Goal: Task Accomplishment & Management: Manage account settings

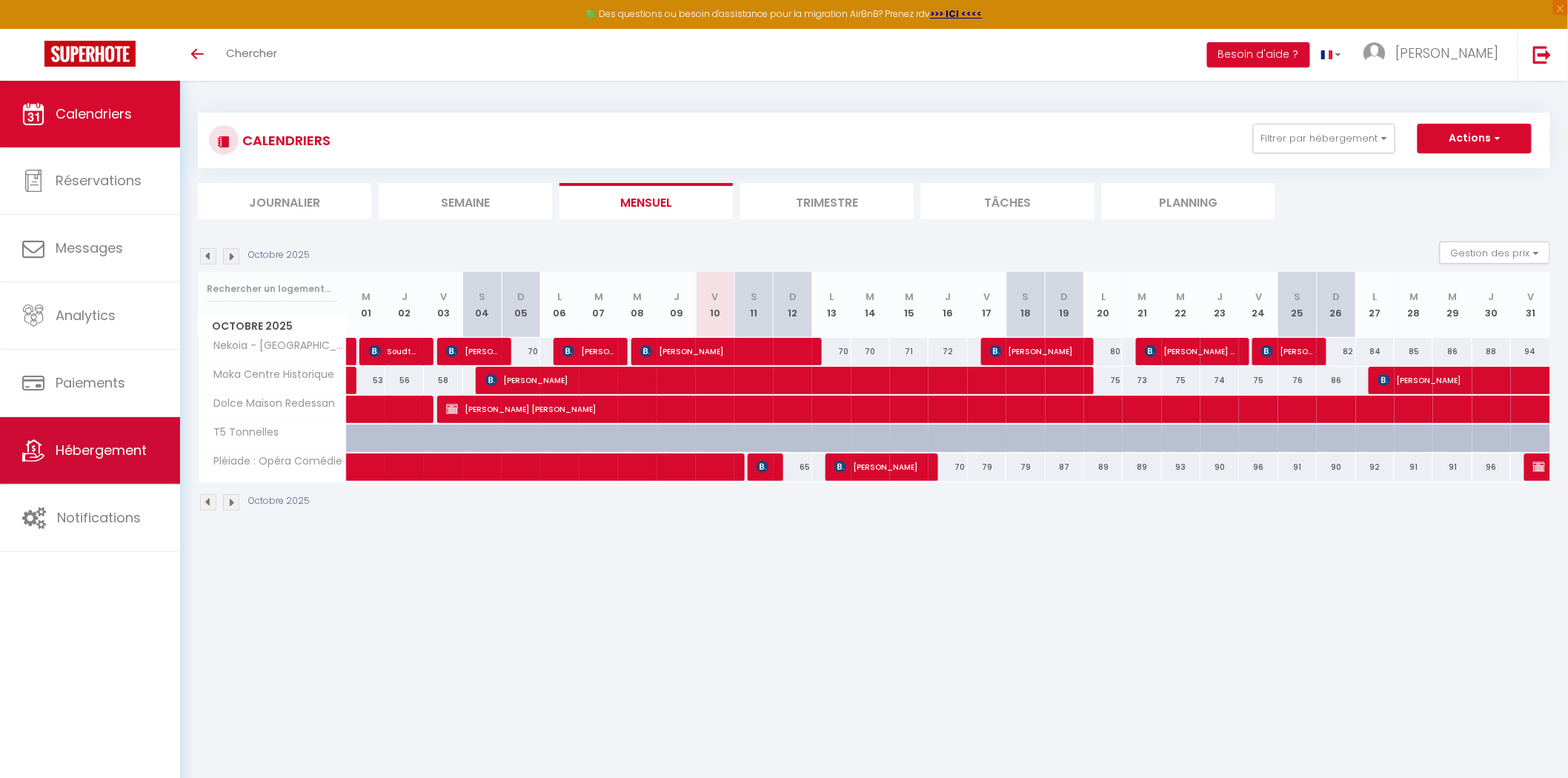
click at [79, 458] on span "Hébergement" at bounding box center [100, 450] width 91 height 18
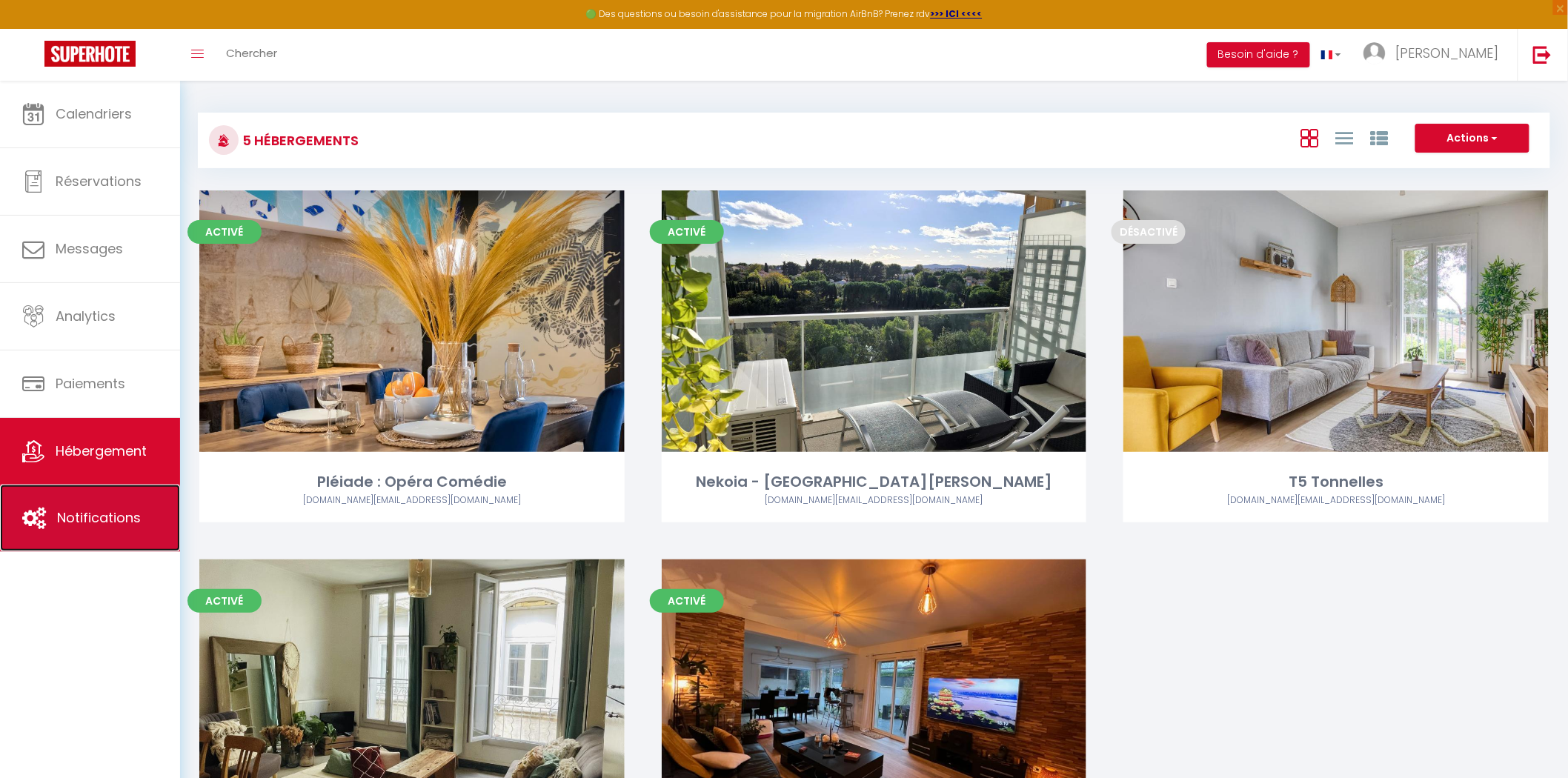
click at [82, 527] on span "Notifications" at bounding box center [99, 517] width 84 height 18
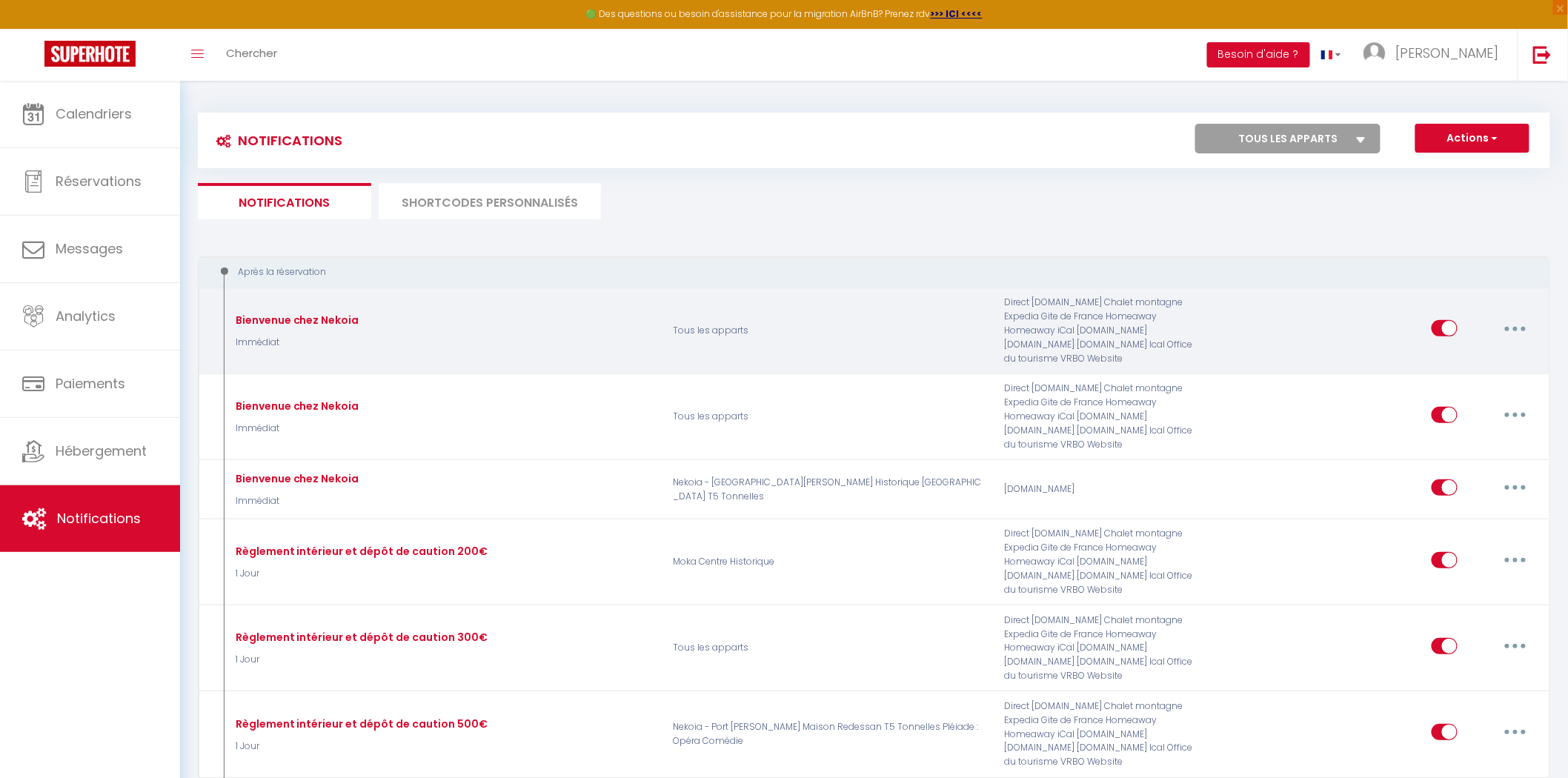
select select
checkbox input "false"
select select
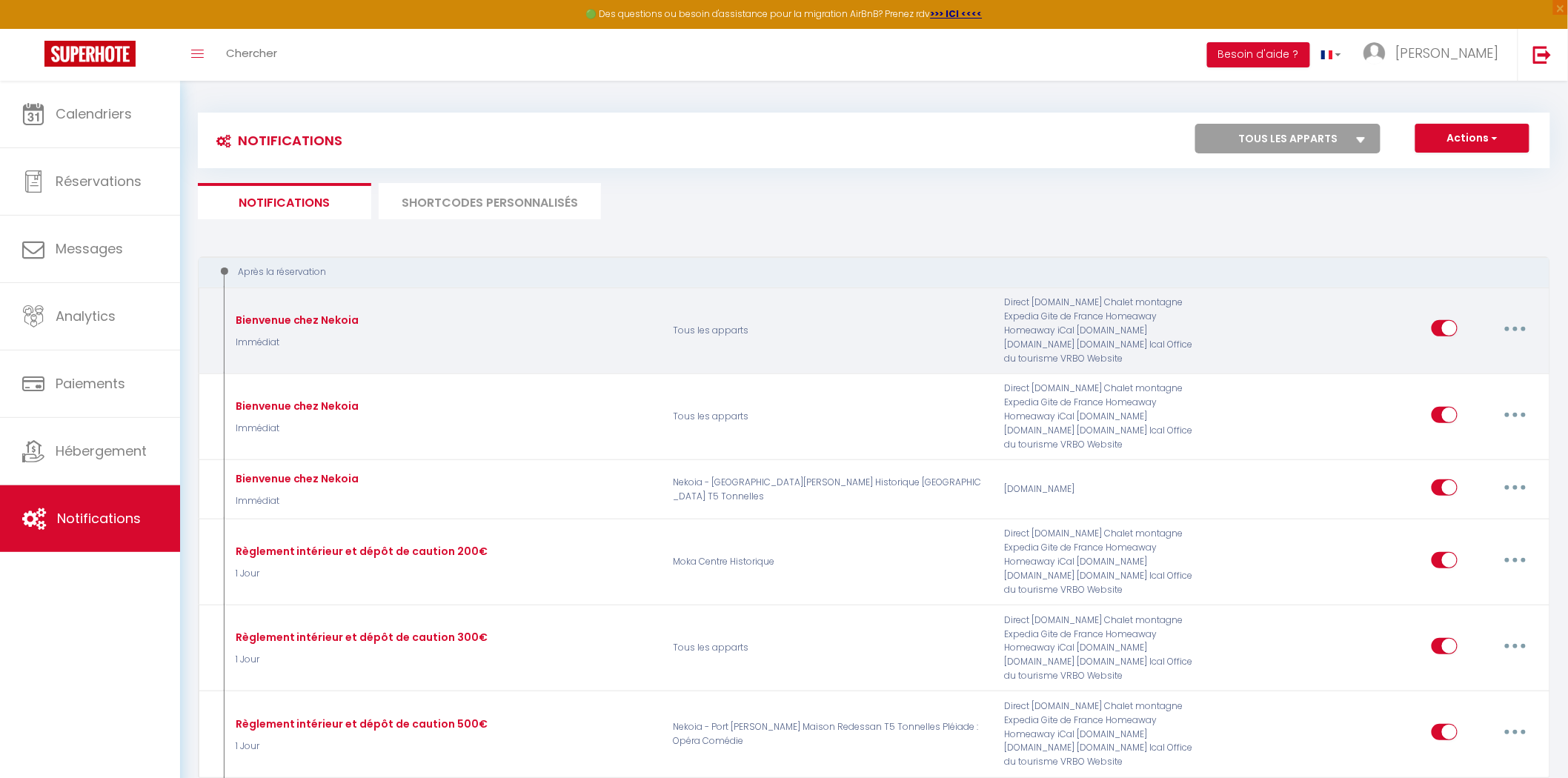
checkbox input "false"
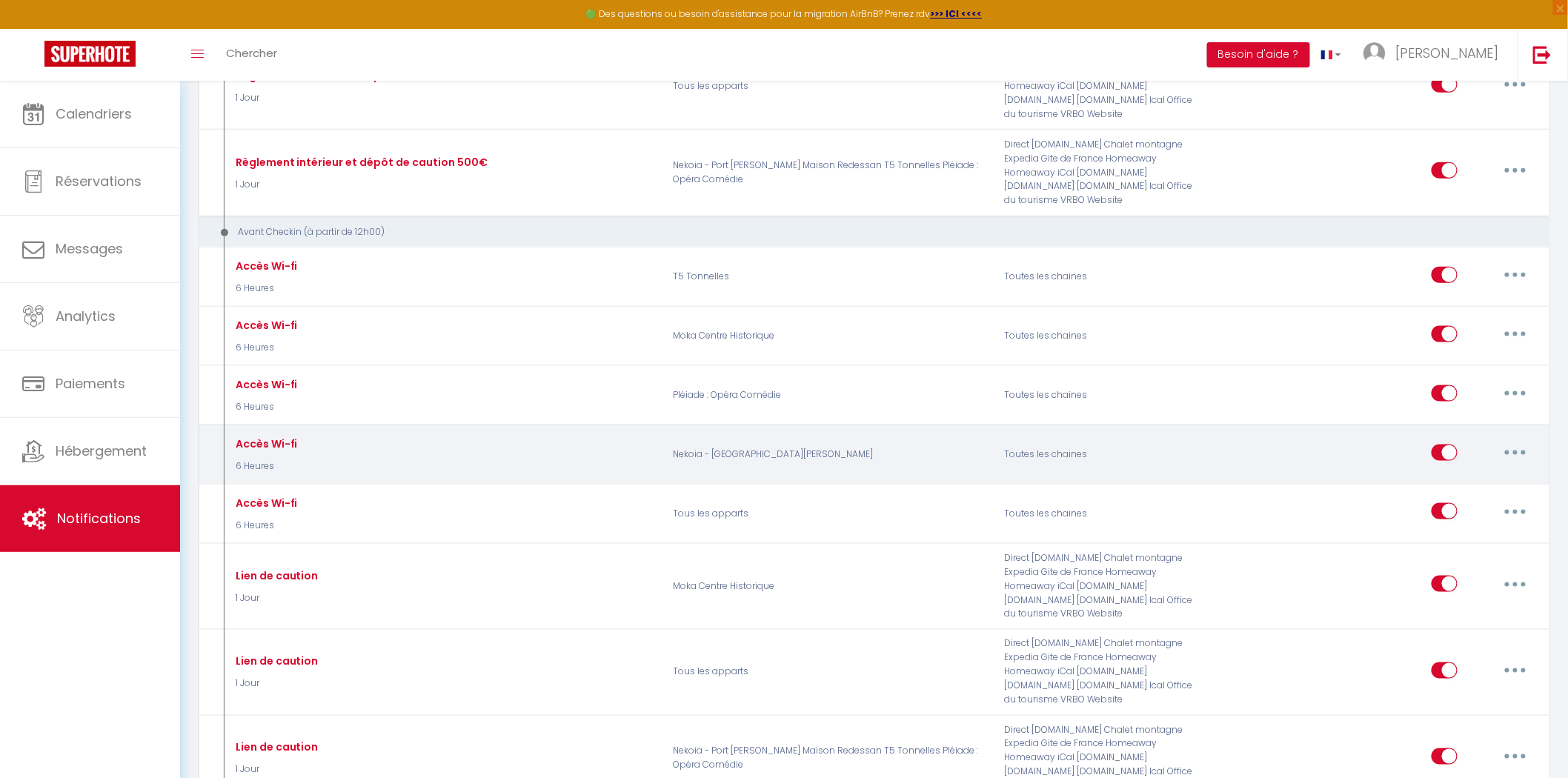
scroll to position [575, 0]
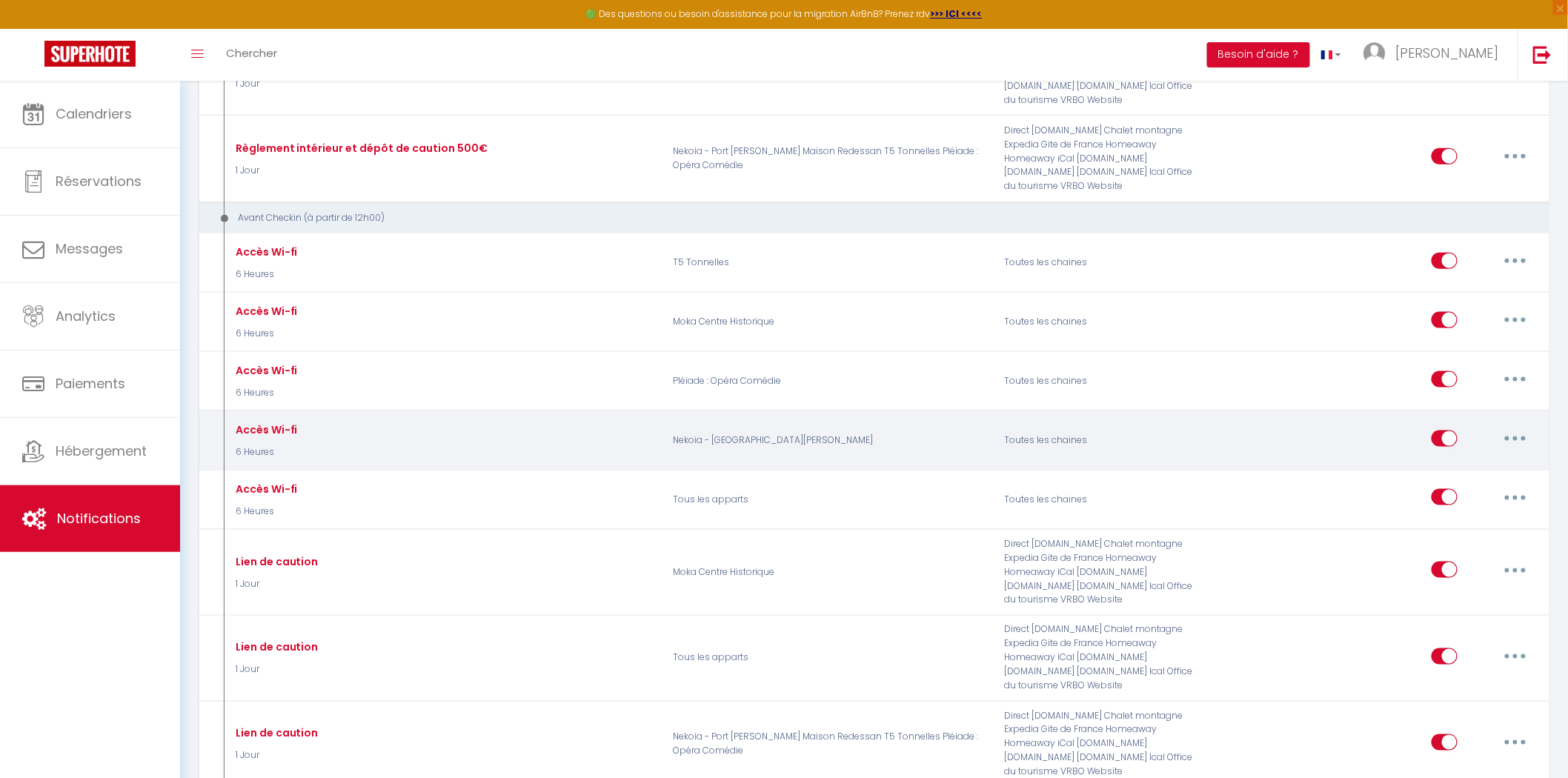
click at [1525, 435] on button "button" at bounding box center [1515, 439] width 41 height 24
click at [1472, 468] on link "Editer" at bounding box center [1477, 471] width 110 height 25
type input "Accès Wi-fi"
select select "6 Heures"
select select "if_booking_is_paid"
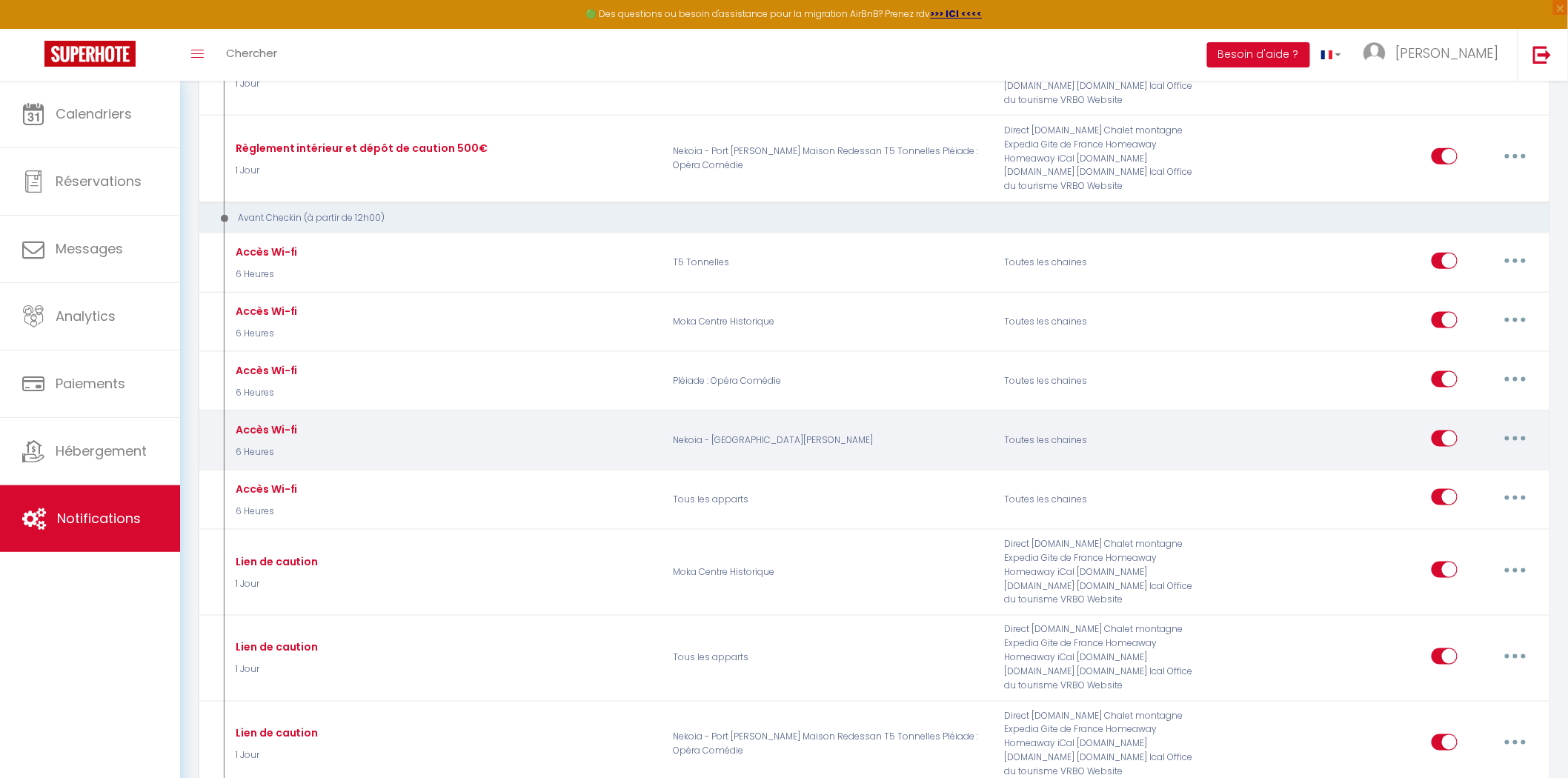
checkbox input "true"
checkbox input "false"
radio input "true"
type input "Accès Wi-fi du logement : [RENTAL:NAME]"
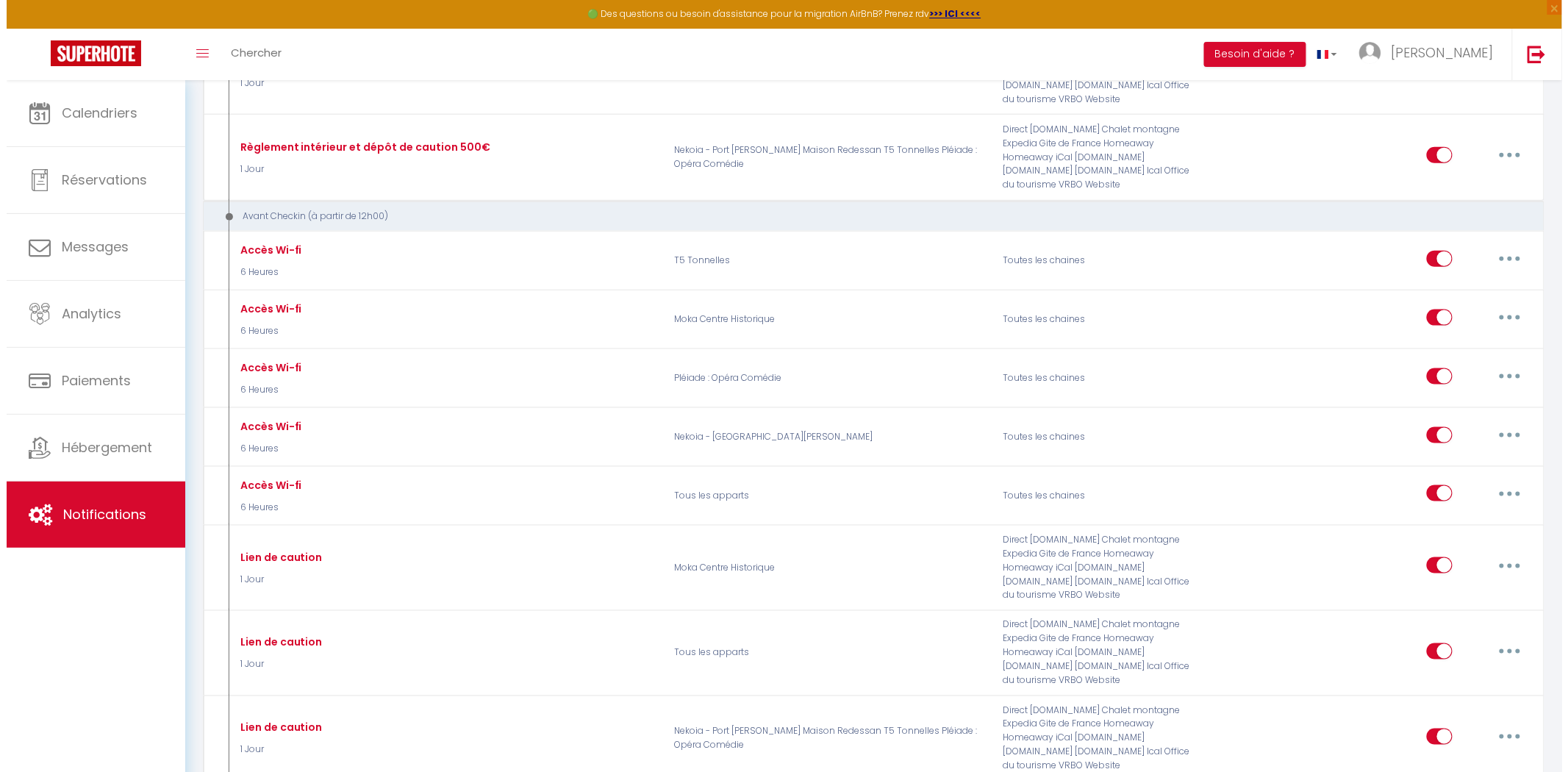
scroll to position [537, 0]
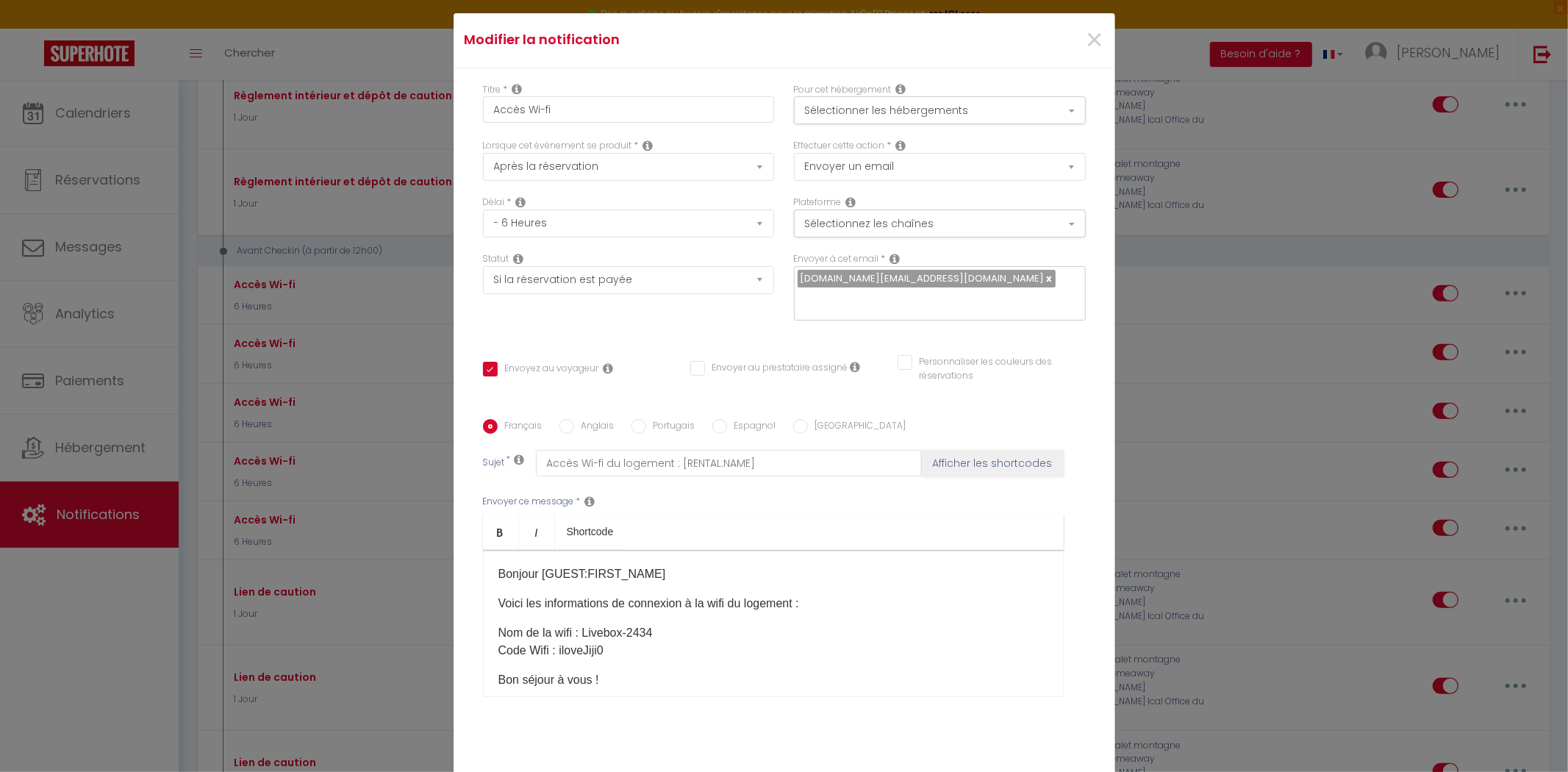
click at [555, 640] on p "Nom de la wifi : Livebox-2434 Code Wifi : iloveJiji0" at bounding box center [773, 641] width 550 height 36
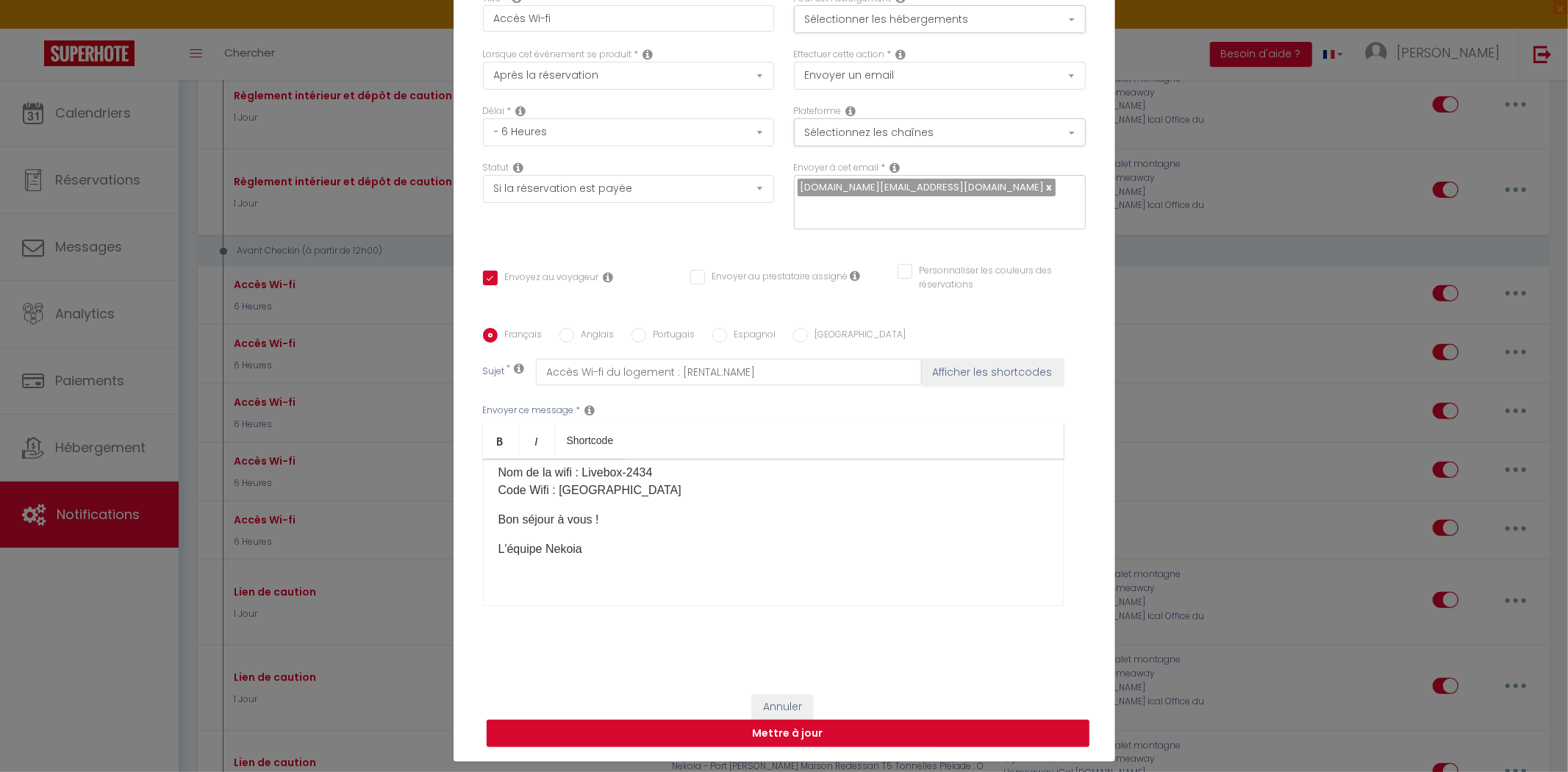
scroll to position [92, 0]
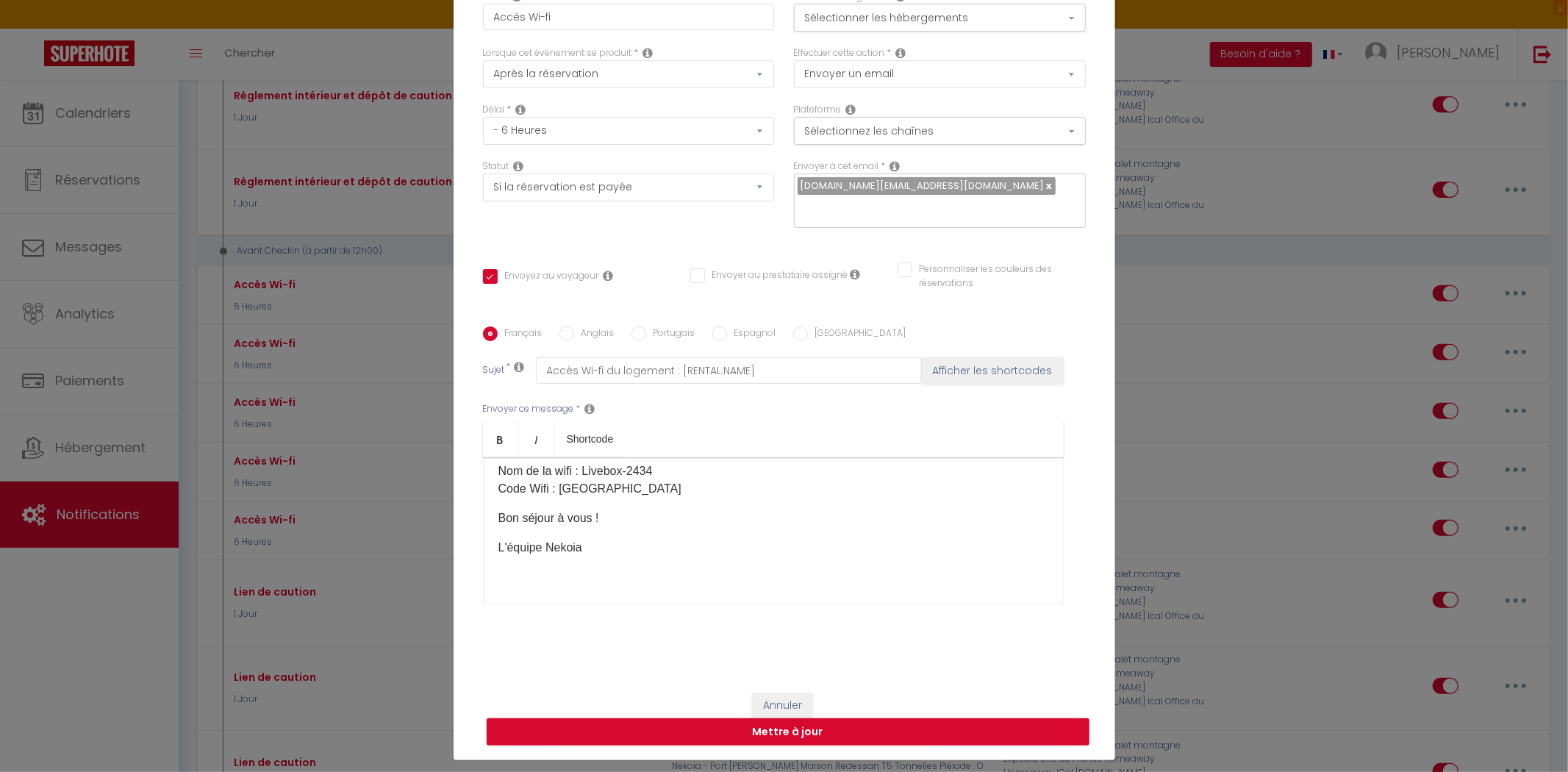
click at [499, 493] on div "Bonjour [GUEST:FIRST_NAME]​ Voici les informations de connexion à la wifi du lo…" at bounding box center [773, 531] width 581 height 147
click at [500, 489] on div "Bonjour [GUEST:FIRST_NAME]​ Voici les informations de connexion à la wifi du lo…" at bounding box center [773, 531] width 581 height 147
click at [620, 481] on p "Nom de la wifi : Livebox-2434 Code Wifi : [GEOGRAPHIC_DATA]" at bounding box center [773, 480] width 550 height 36
click at [774, 729] on button "Mettre à jour" at bounding box center [788, 732] width 603 height 28
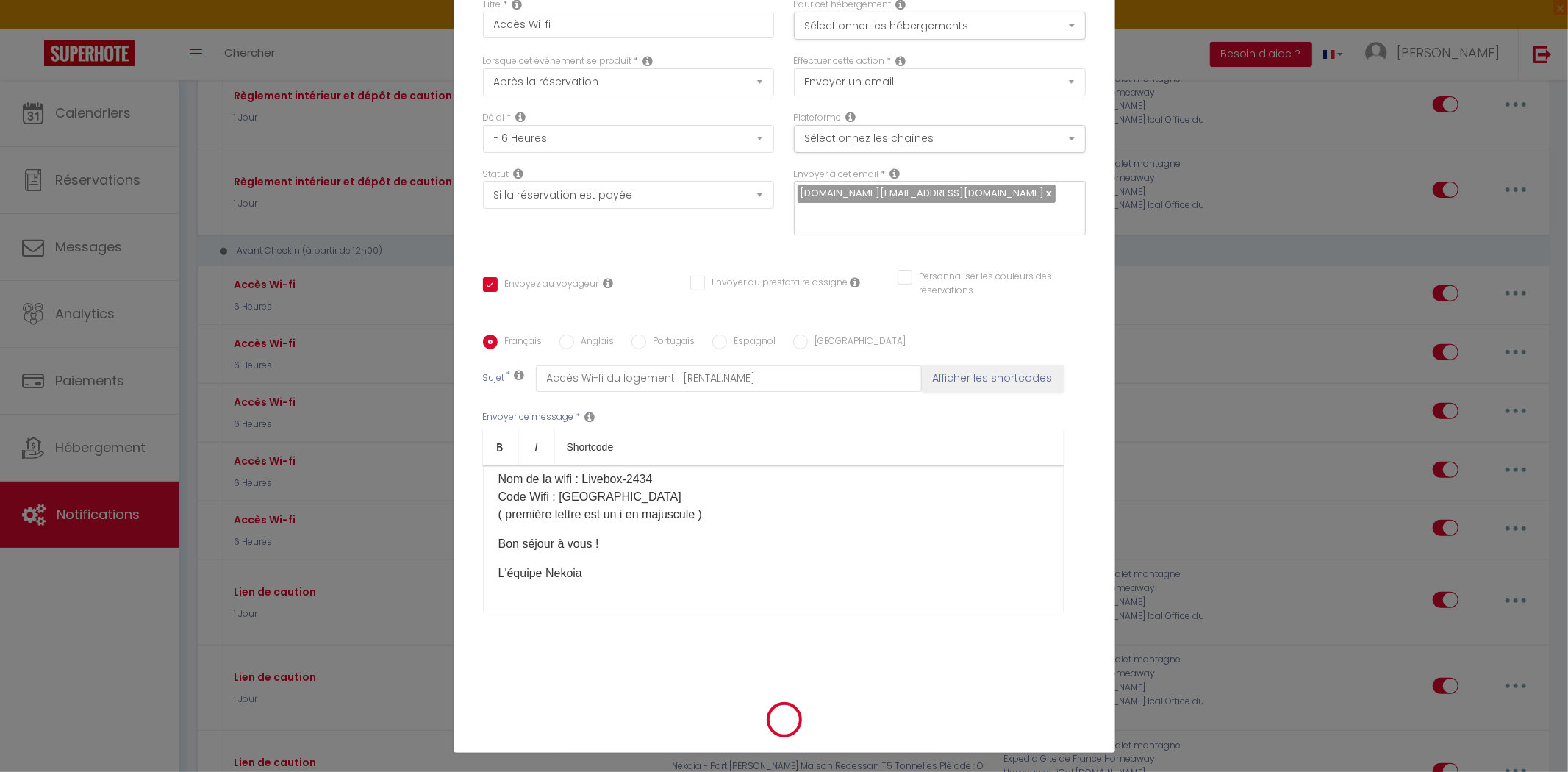
checkbox input "true"
checkbox input "false"
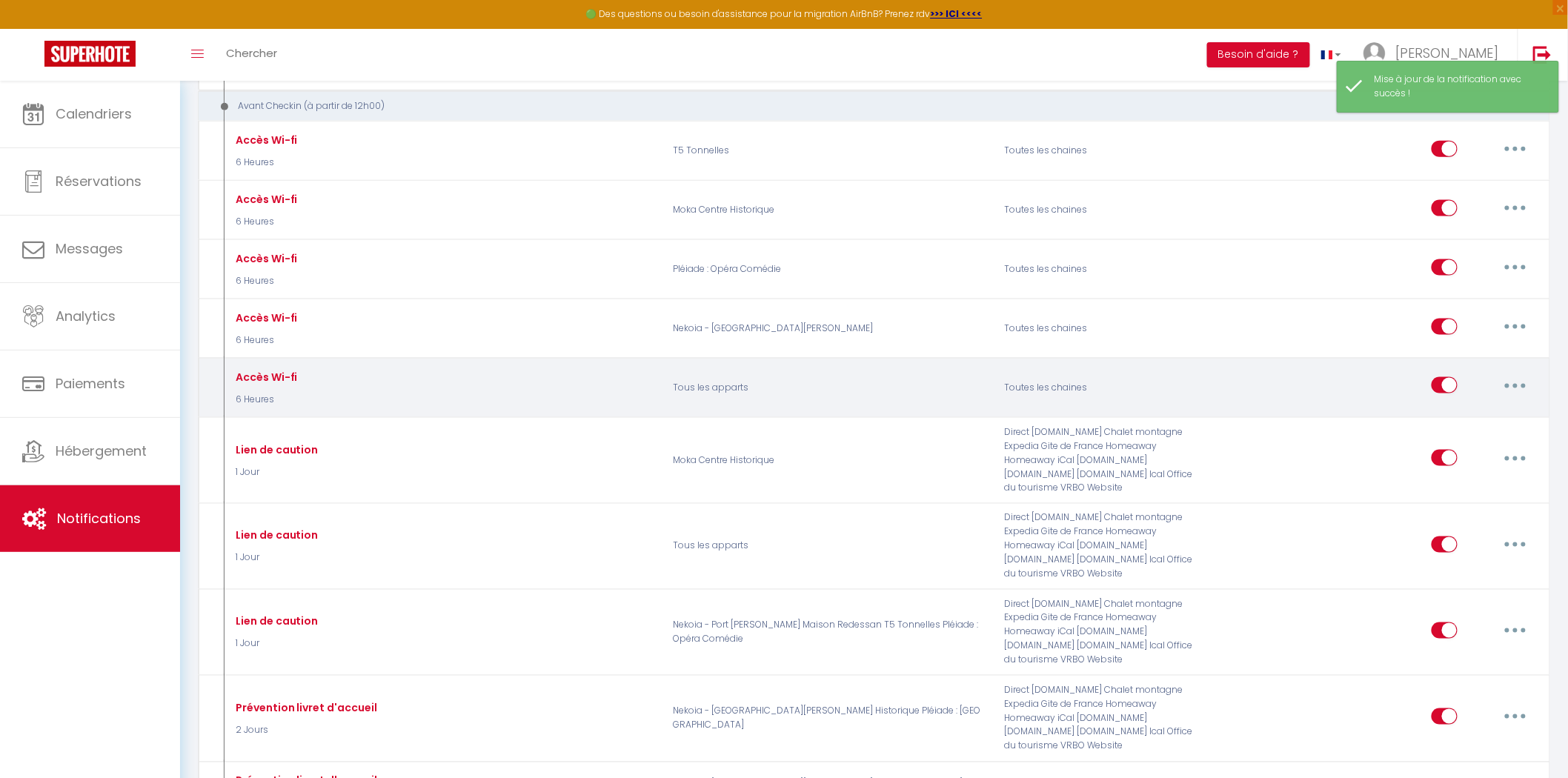
scroll to position [658, 0]
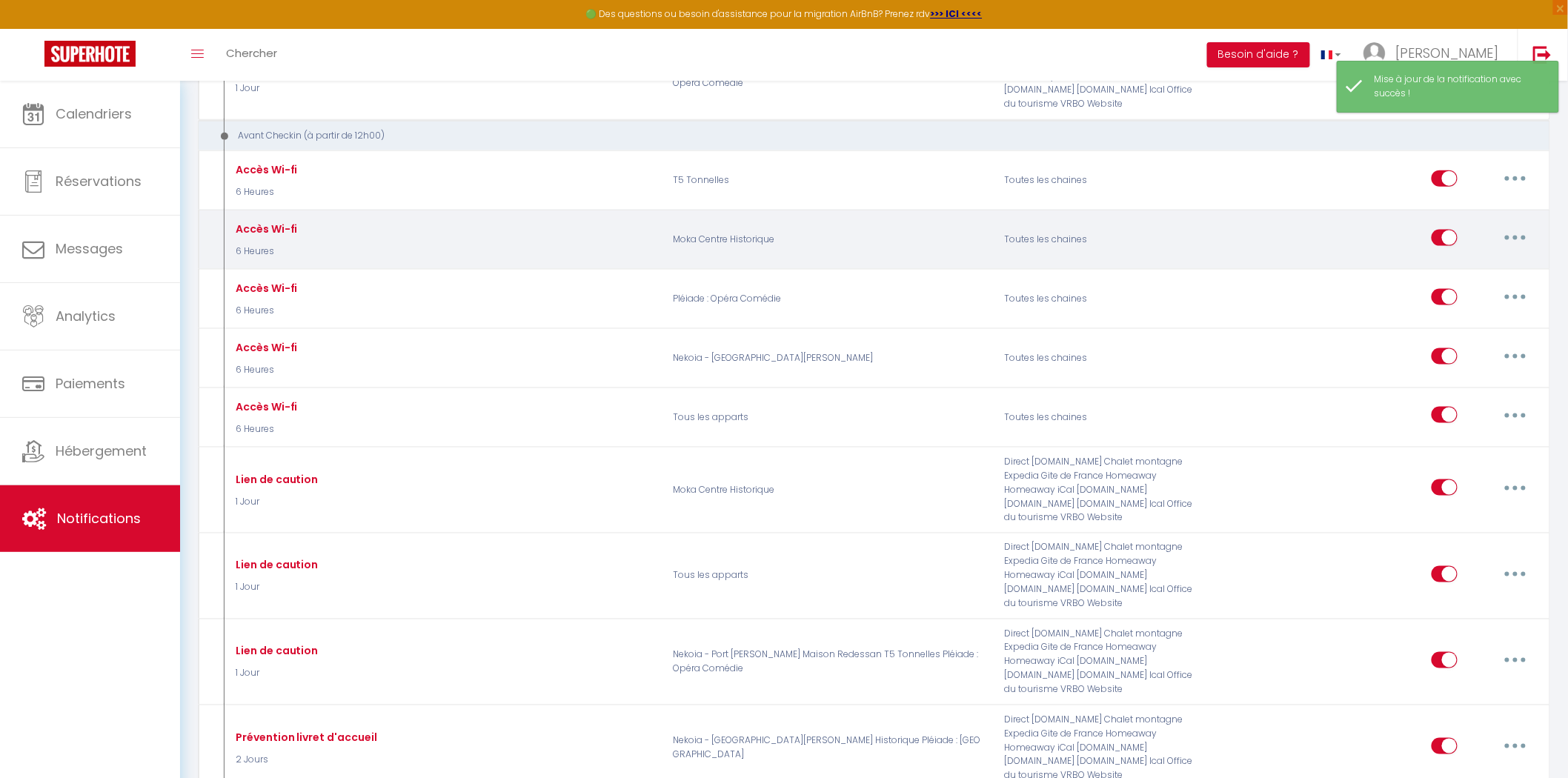
click at [1513, 234] on button "button" at bounding box center [1515, 238] width 41 height 24
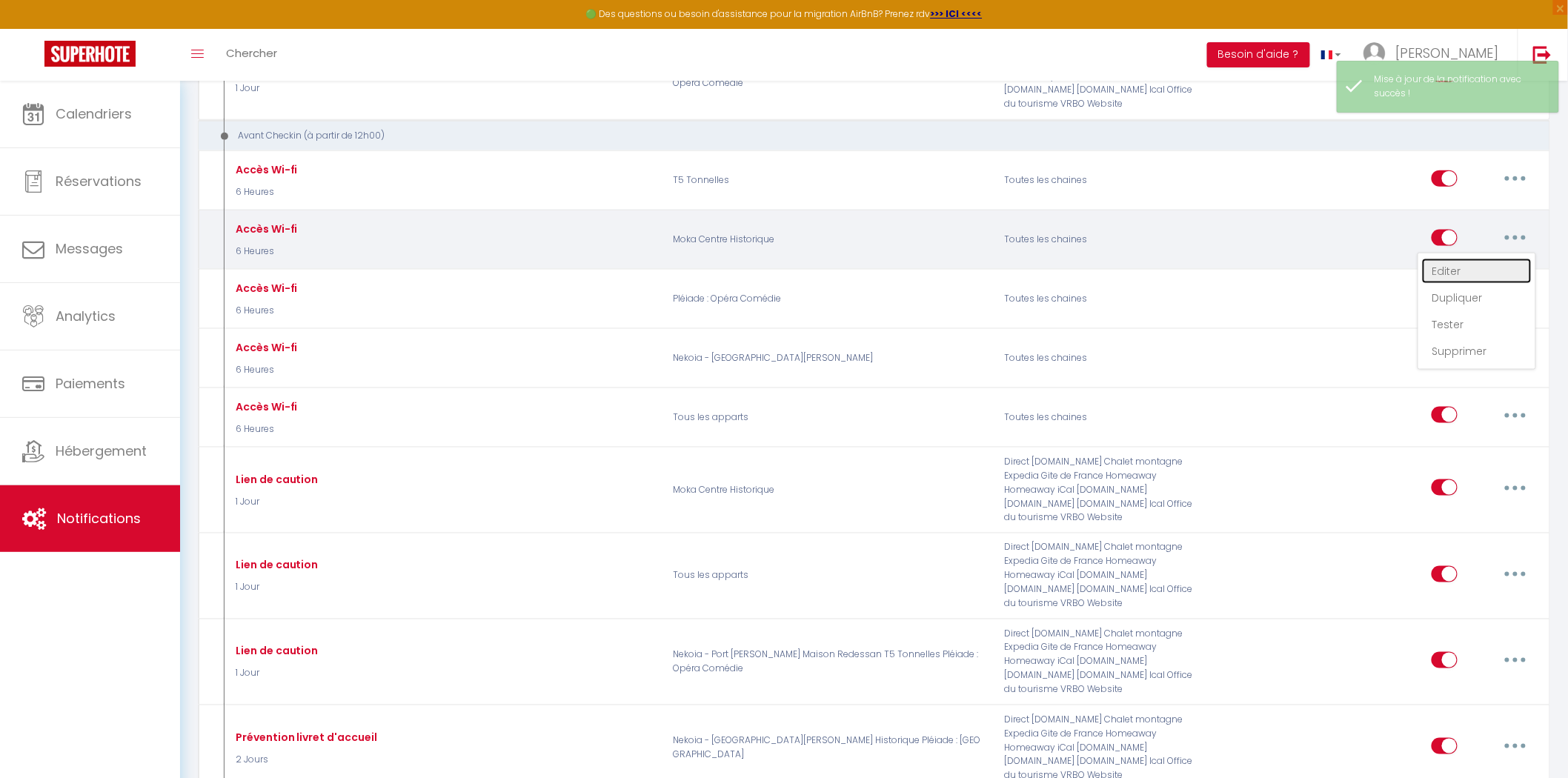
click at [1484, 262] on link "Editer" at bounding box center [1477, 271] width 110 height 25
type input "Accès Wi-fi"
select select "6 Heures"
select select "if_booking_is_paid"
checkbox input "true"
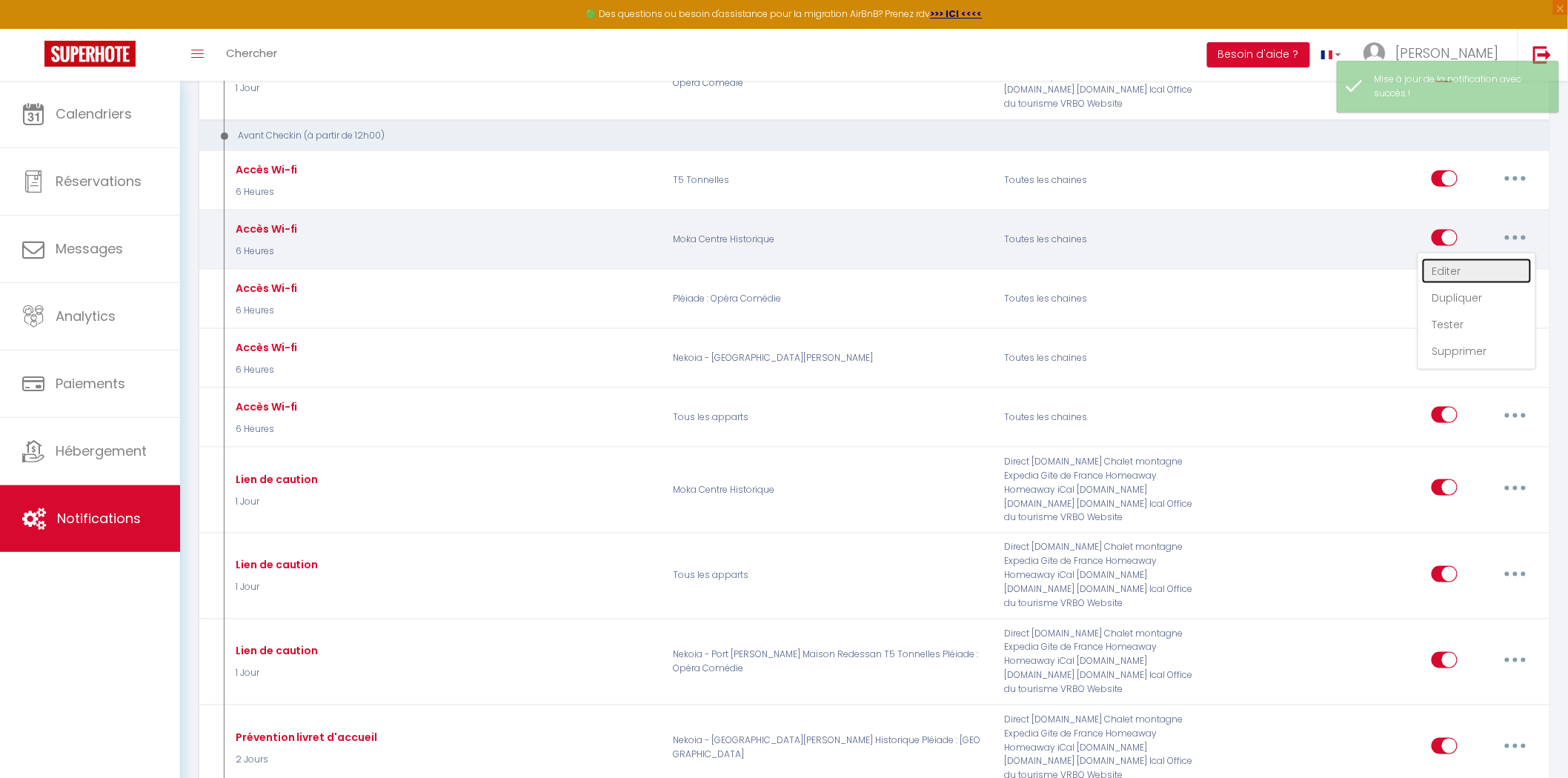
checkbox input "false"
radio input "true"
type input "Accès Wi-fi du logement : [RENTAL:NAME]"
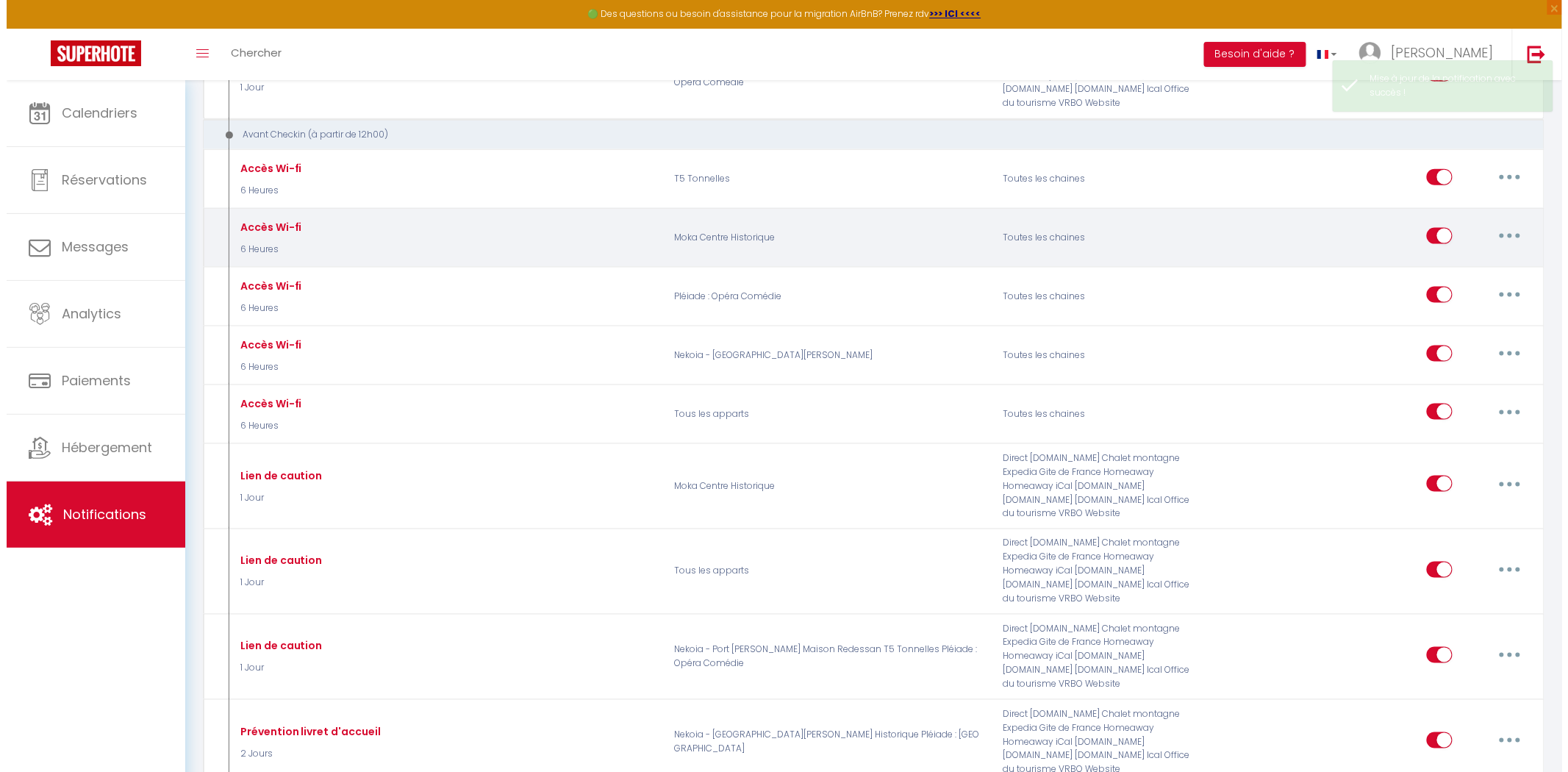
scroll to position [605, 0]
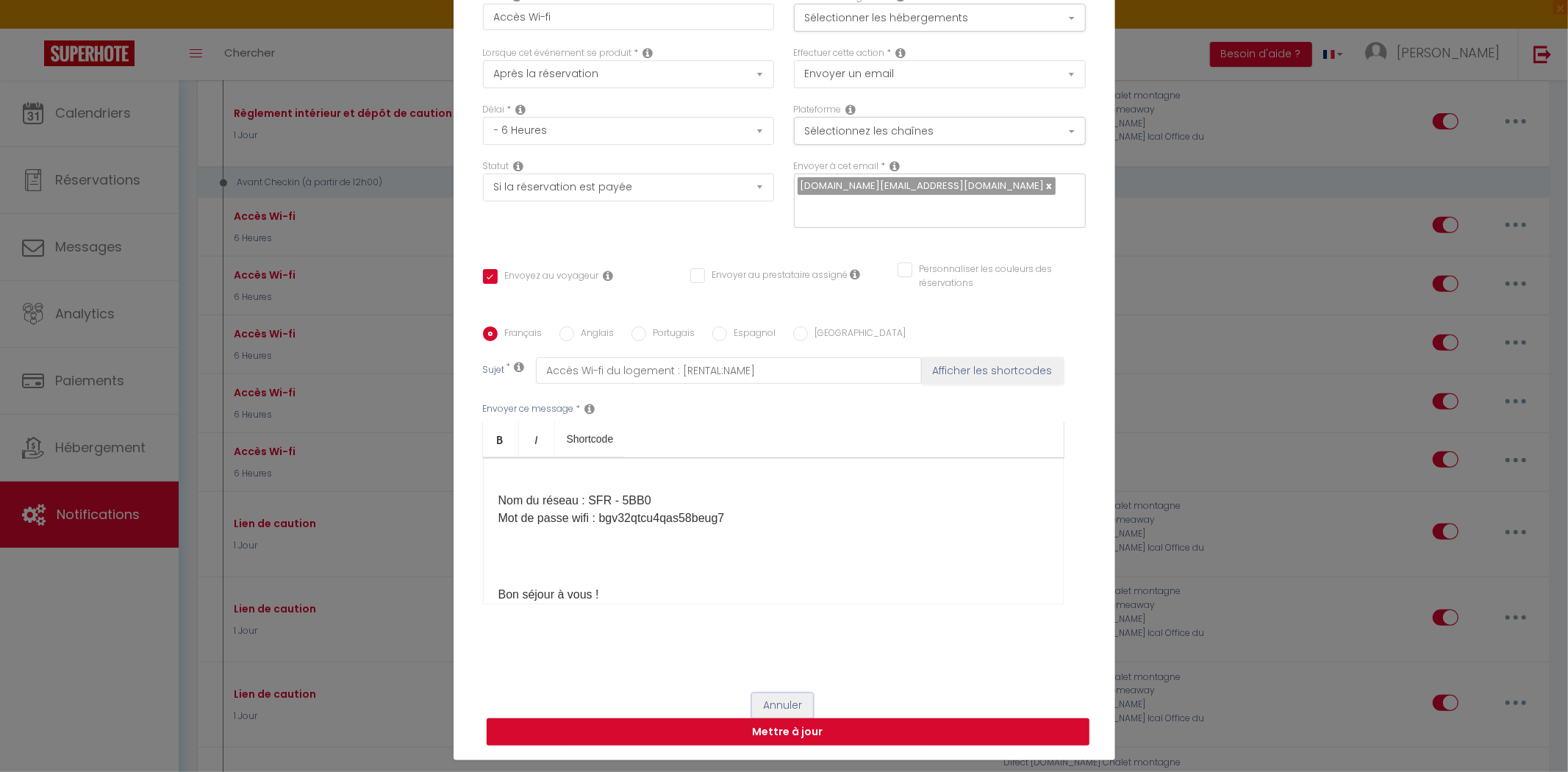
click at [764, 695] on button "Annuler" at bounding box center [782, 705] width 61 height 25
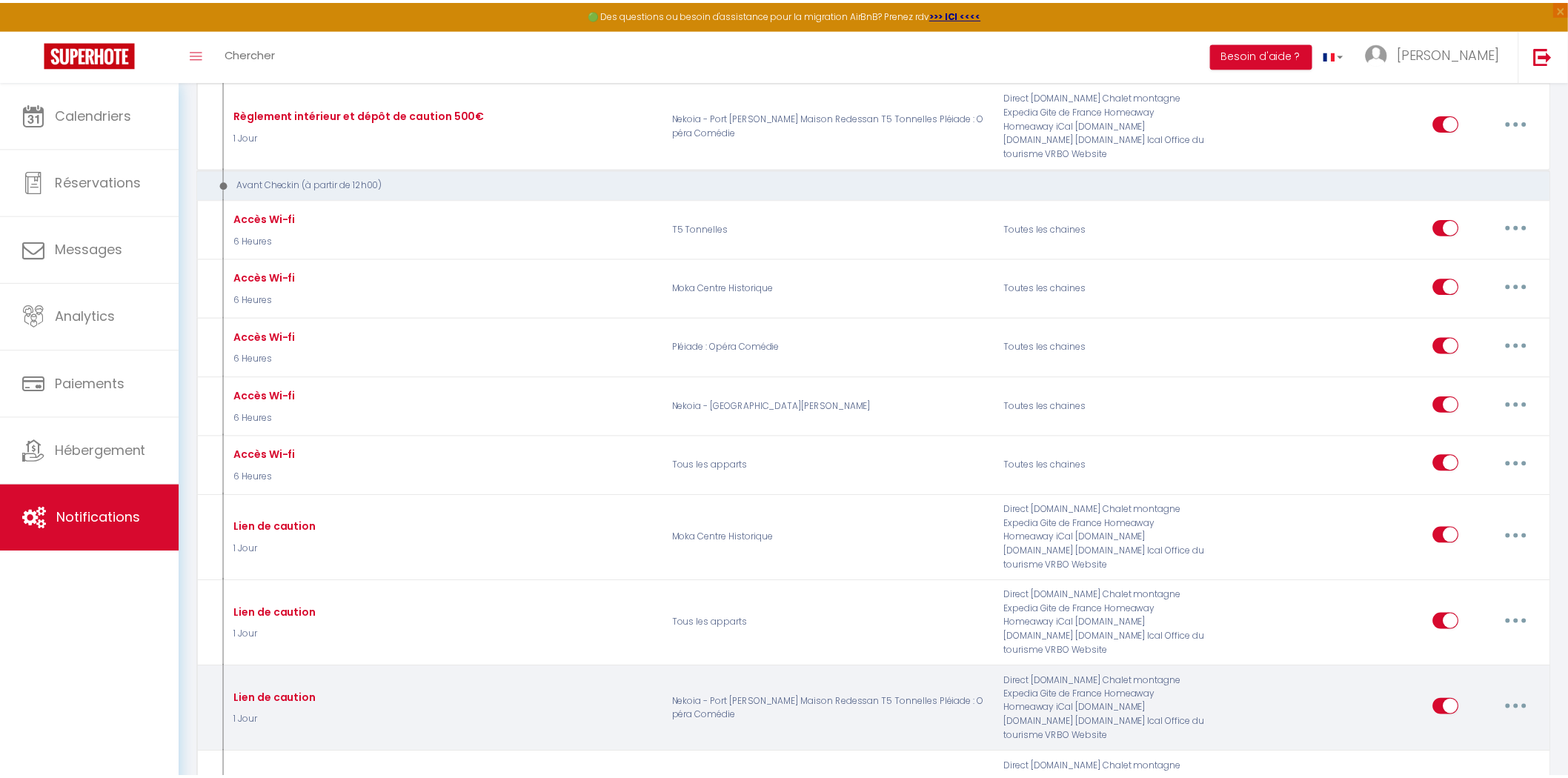
scroll to position [658, 0]
